Goal: Book appointment/travel/reservation

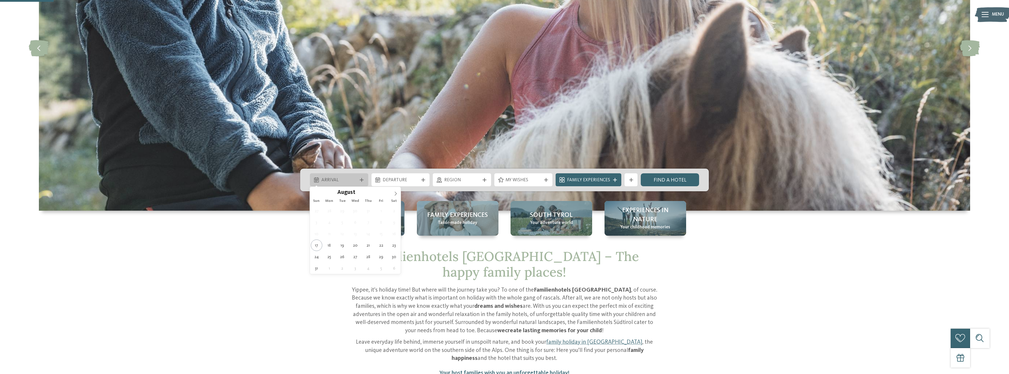
click at [365, 181] on div "Arrival" at bounding box center [339, 179] width 58 height 13
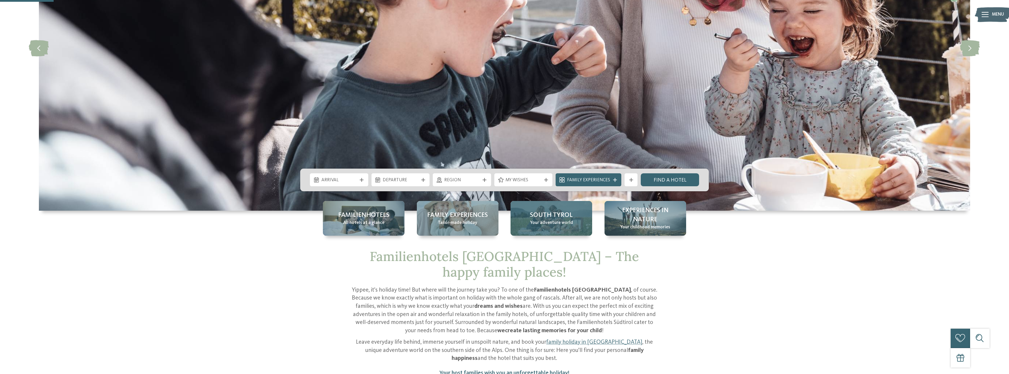
click at [526, 220] on div "South Tyrol Your adventure world" at bounding box center [551, 218] width 82 height 35
click at [556, 217] on span "South Tyrol" at bounding box center [551, 215] width 43 height 9
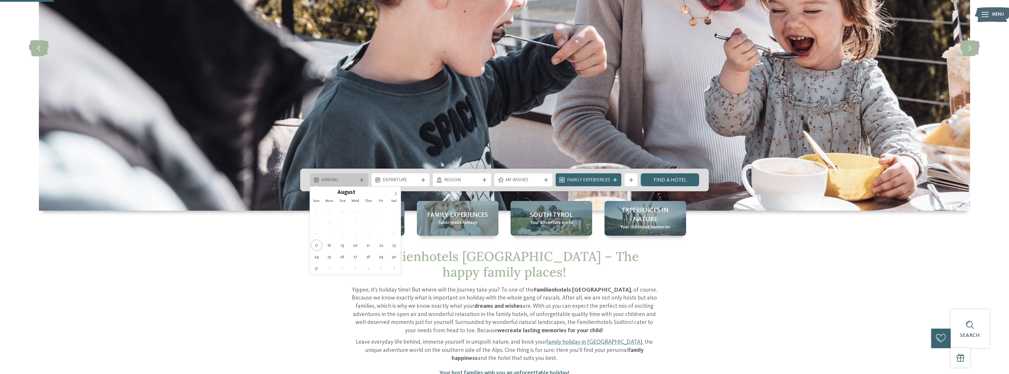
click at [356, 180] on span "Arrival" at bounding box center [339, 180] width 36 height 6
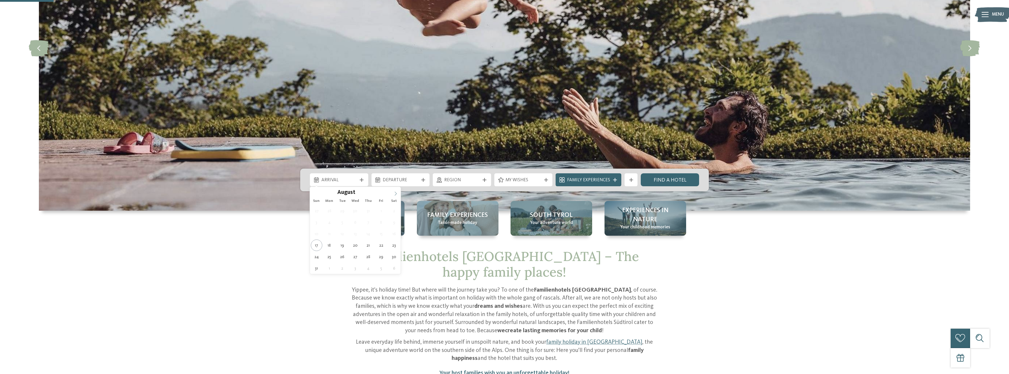
click at [394, 194] on icon at bounding box center [395, 194] width 4 height 4
type input "****"
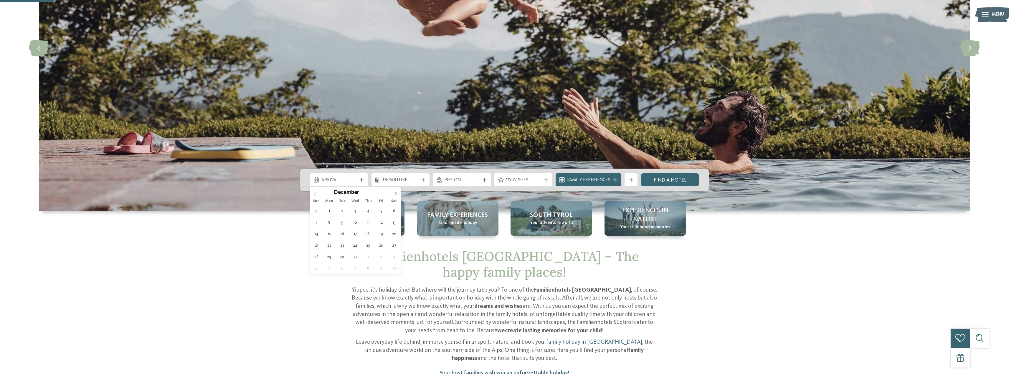
click at [394, 194] on icon at bounding box center [395, 194] width 4 height 4
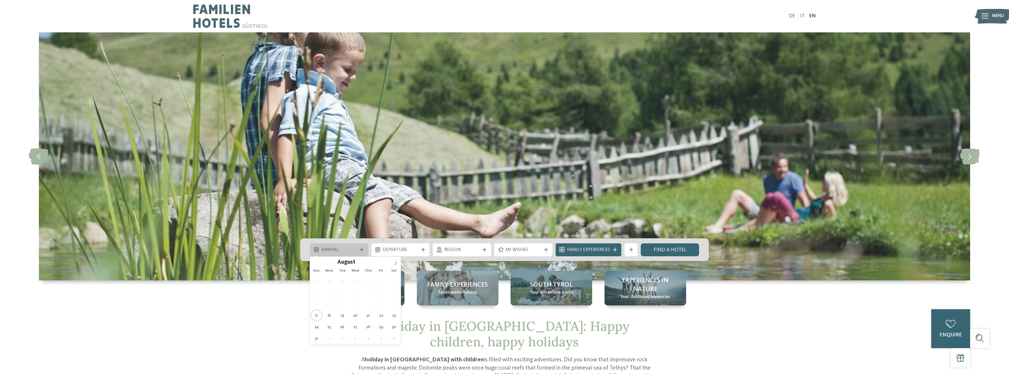
click at [337, 249] on span "Arrival" at bounding box center [339, 250] width 36 height 6
click at [392, 262] on span at bounding box center [396, 262] width 10 height 10
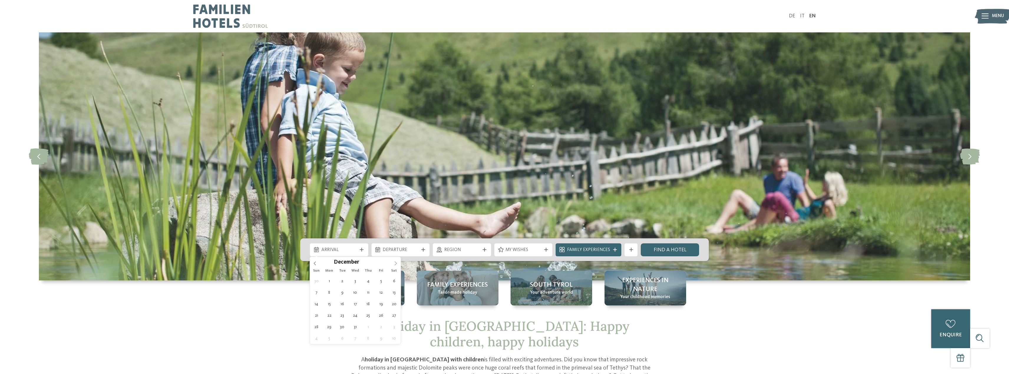
type input "****"
click at [392, 262] on span at bounding box center [396, 262] width 10 height 10
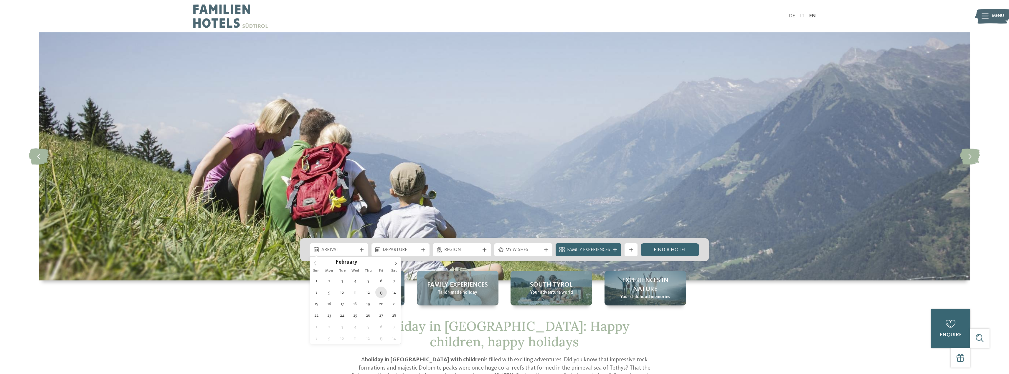
type div "[DATE]"
type input "****"
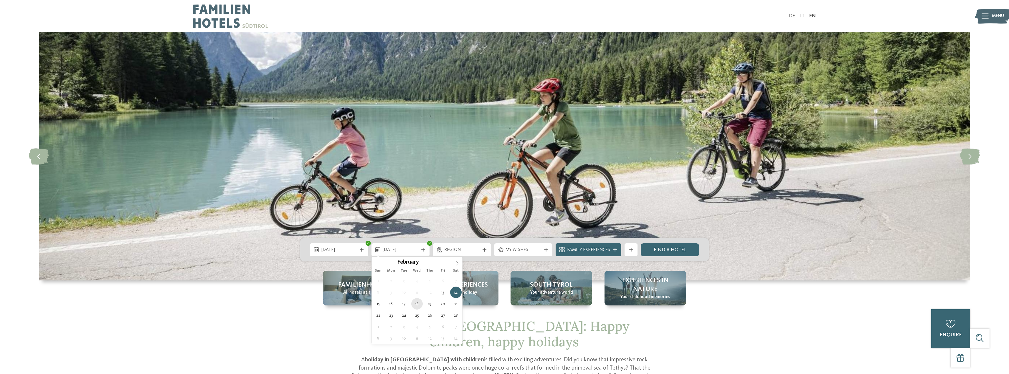
type div "[DATE]"
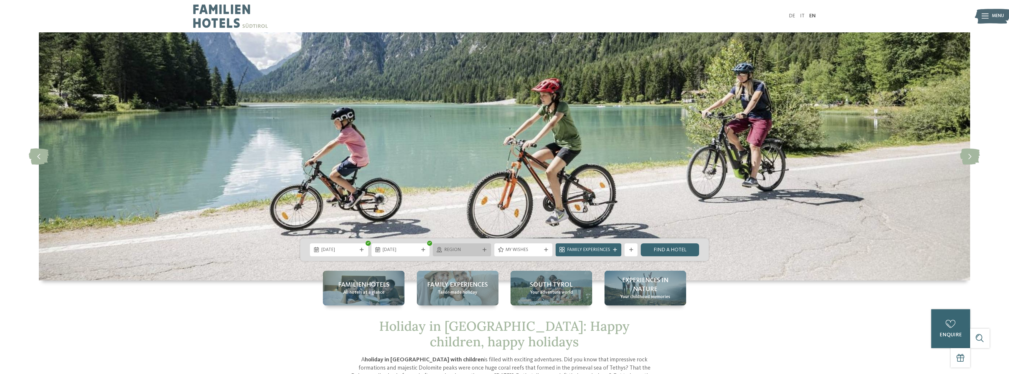
click at [486, 248] on icon at bounding box center [484, 250] width 4 height 4
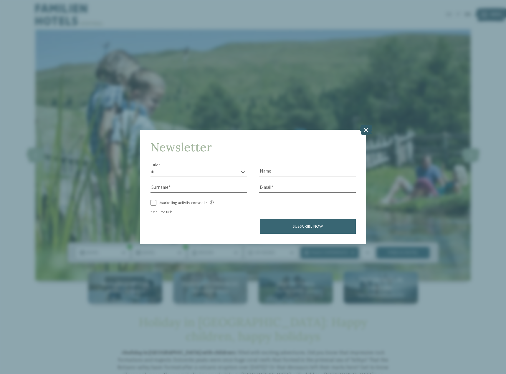
click at [366, 131] on icon at bounding box center [366, 129] width 13 height 10
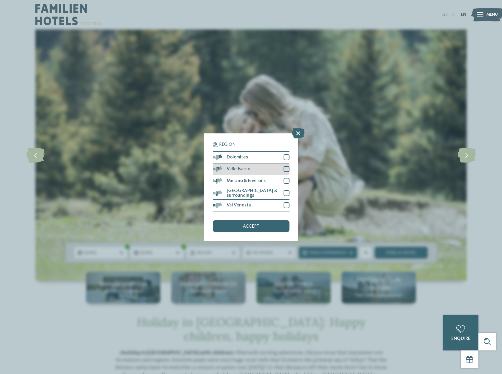
click at [257, 168] on div "Valle Isarco" at bounding box center [251, 169] width 77 height 12
click at [240, 228] on div "accept" at bounding box center [251, 226] width 77 height 12
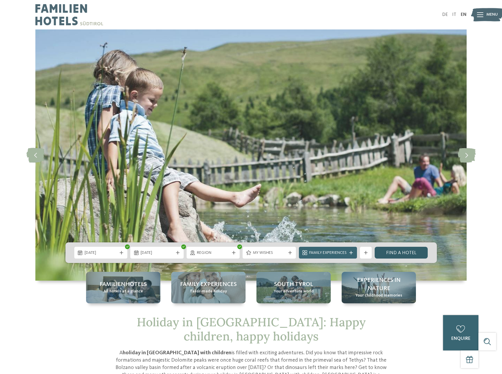
click at [403, 253] on link "Find a hotel" at bounding box center [400, 253] width 53 height 12
